Goal: Check status: Check status

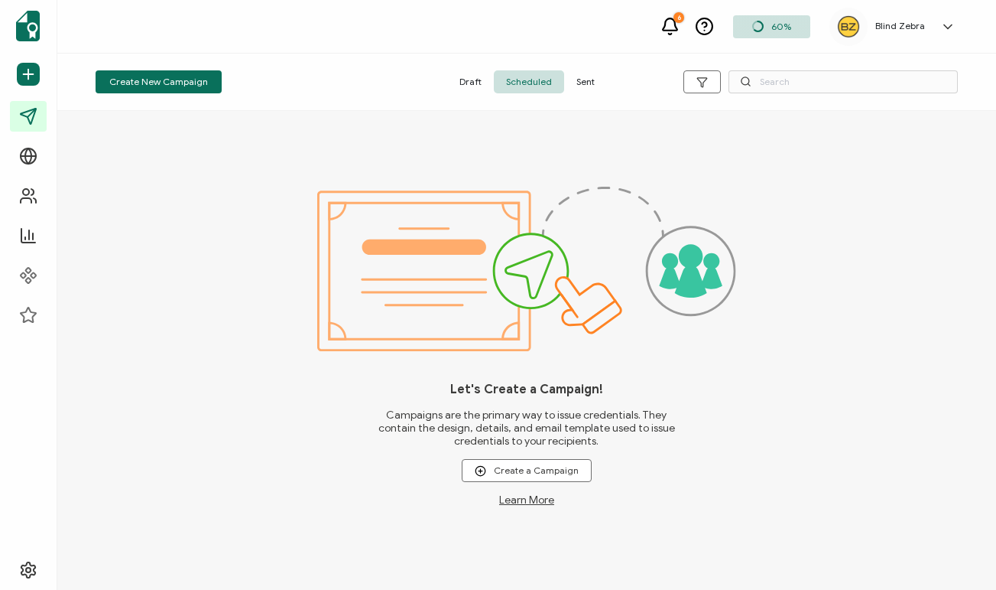
click at [590, 87] on span "Sent" at bounding box center [585, 81] width 43 height 23
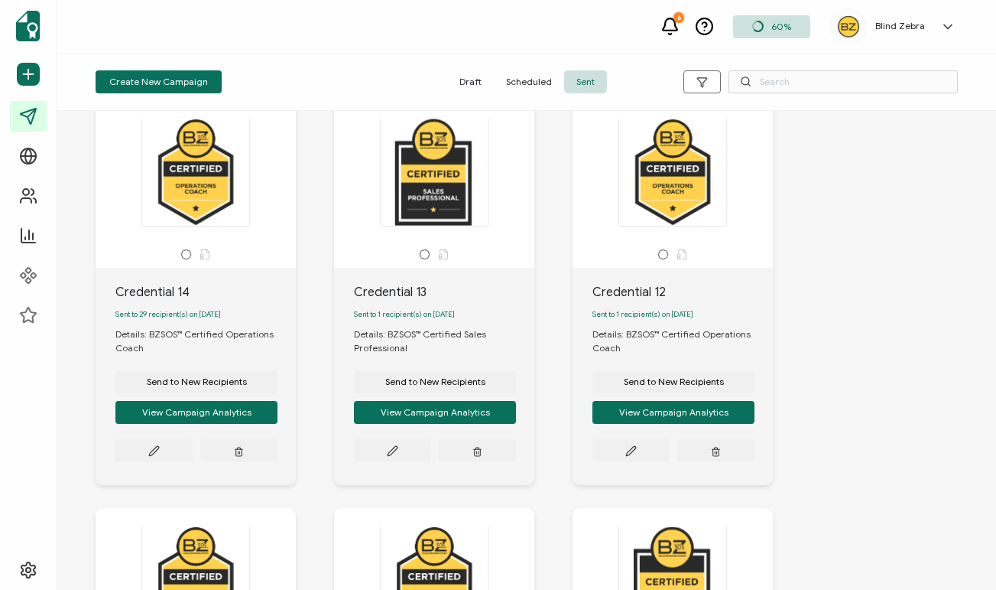
scroll to position [57, 0]
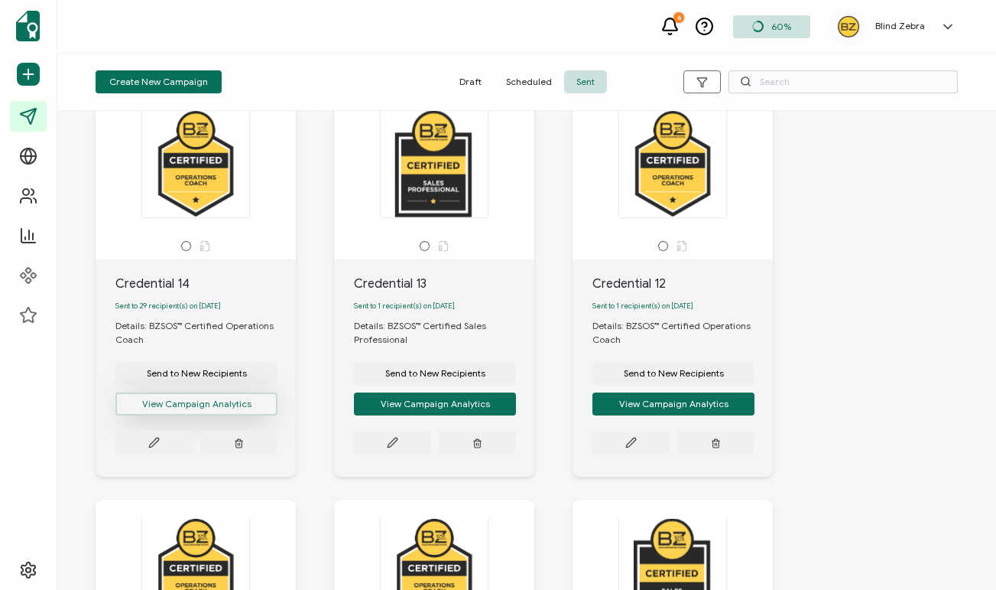
click at [226, 408] on button "View Campaign Analytics" at bounding box center [196, 403] width 162 height 23
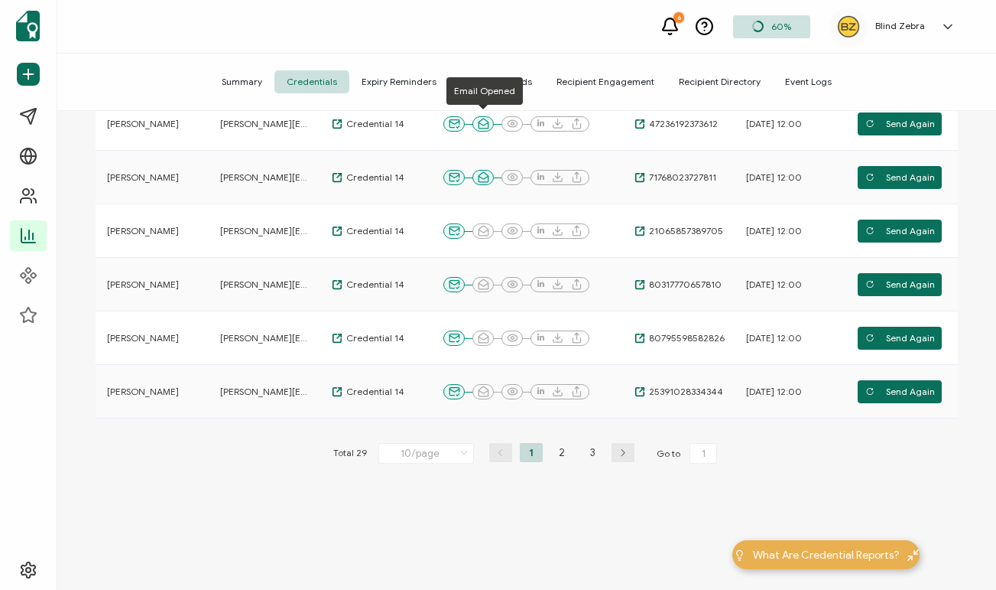
scroll to position [454, 0]
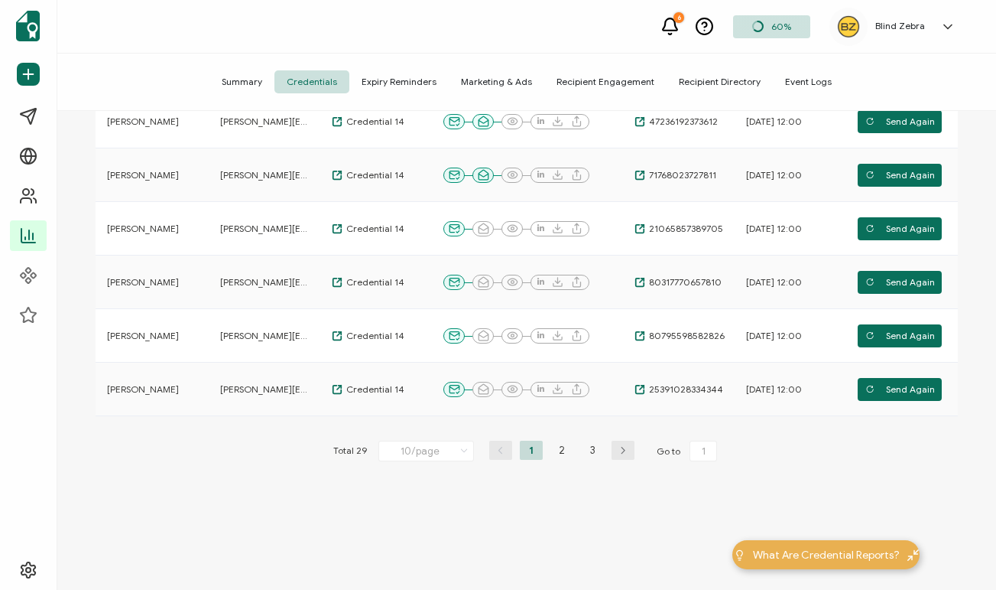
click at [620, 453] on icon "button" at bounding box center [623, 450] width 23 height 9
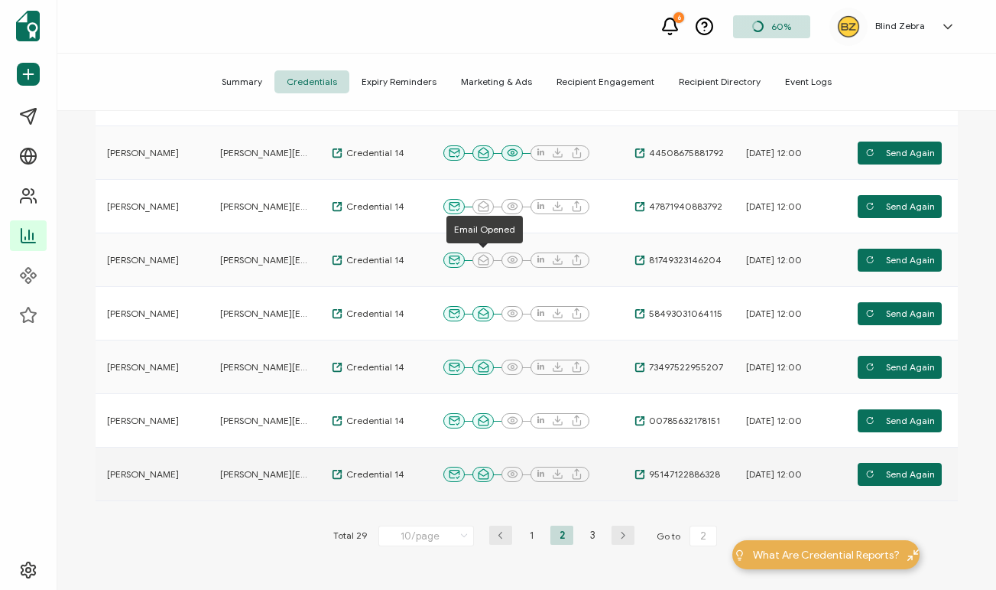
scroll to position [472, 0]
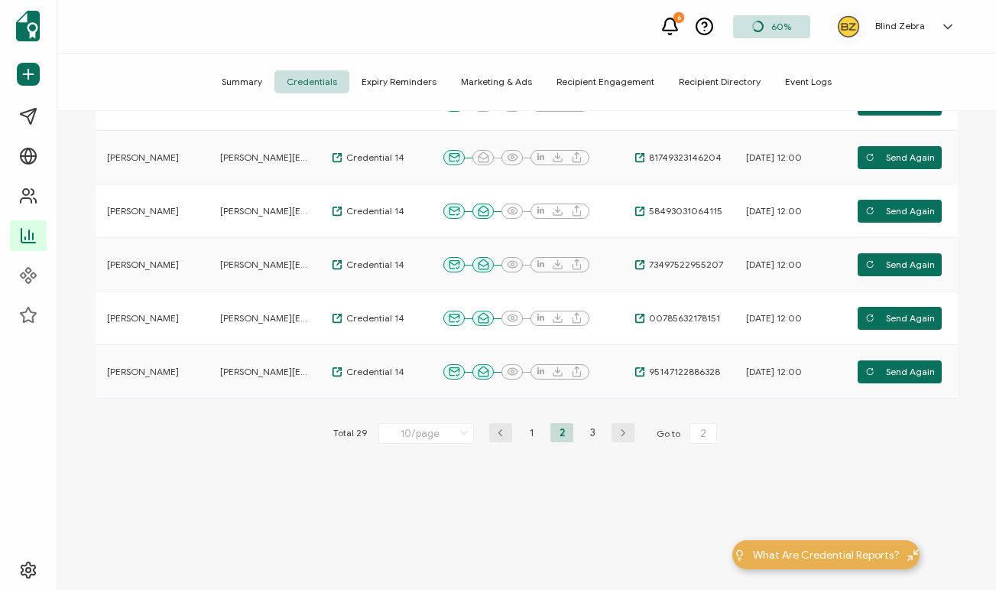
click at [626, 432] on icon "button" at bounding box center [623, 432] width 23 height 9
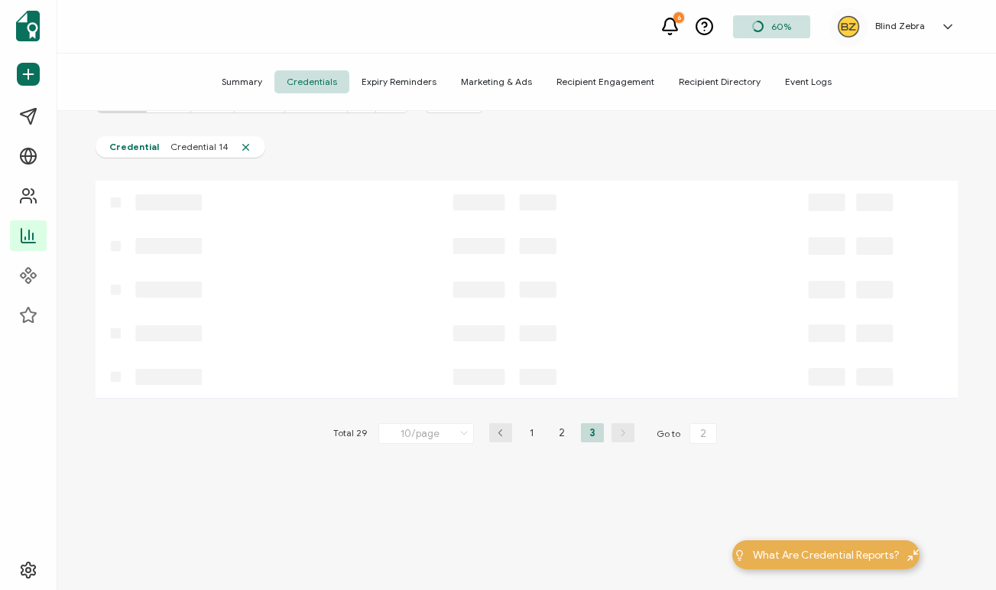
type input "3"
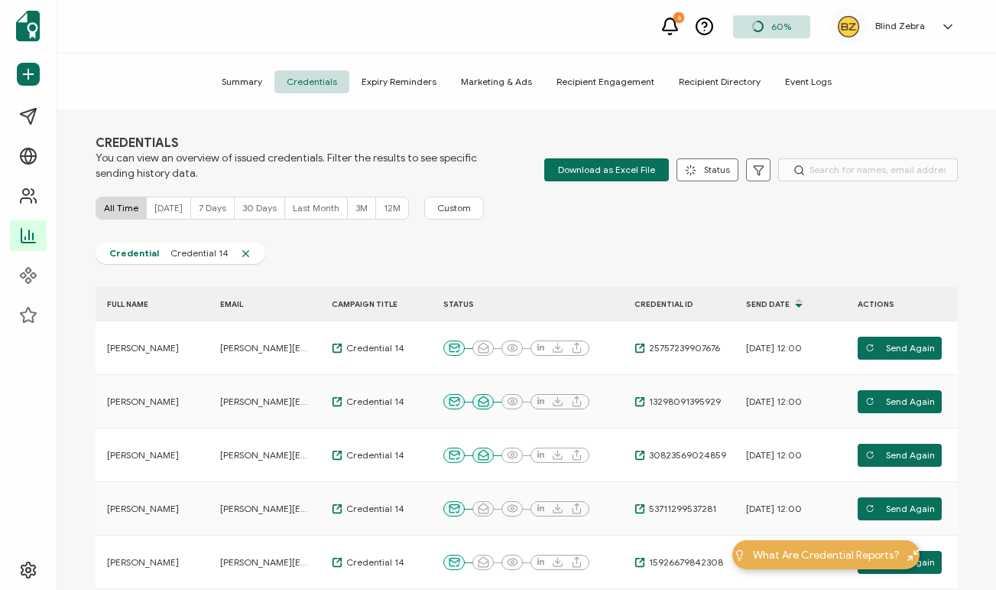
scroll to position [0, 0]
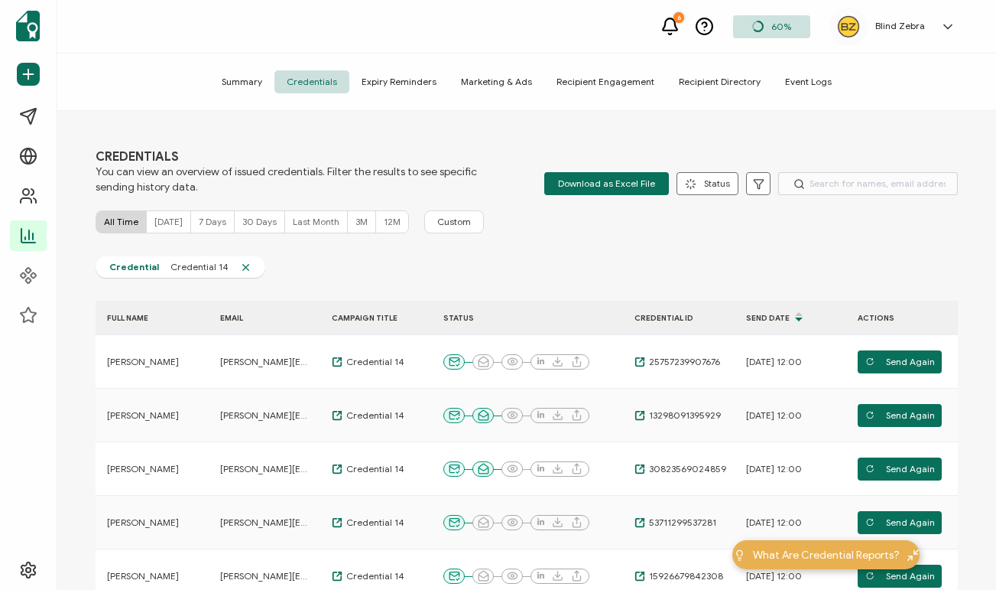
drag, startPoint x: 489, startPoint y: 15, endPoint x: 479, endPoint y: 11, distance: 11.1
click at [489, 15] on div "6 60% Blind Zebra Skip Lyford skip@blind-zebra.com ID: 22972290 Blind Zebra Cre…" at bounding box center [526, 27] width 939 height 54
